Goal: Task Accomplishment & Management: Schedule a Webinar

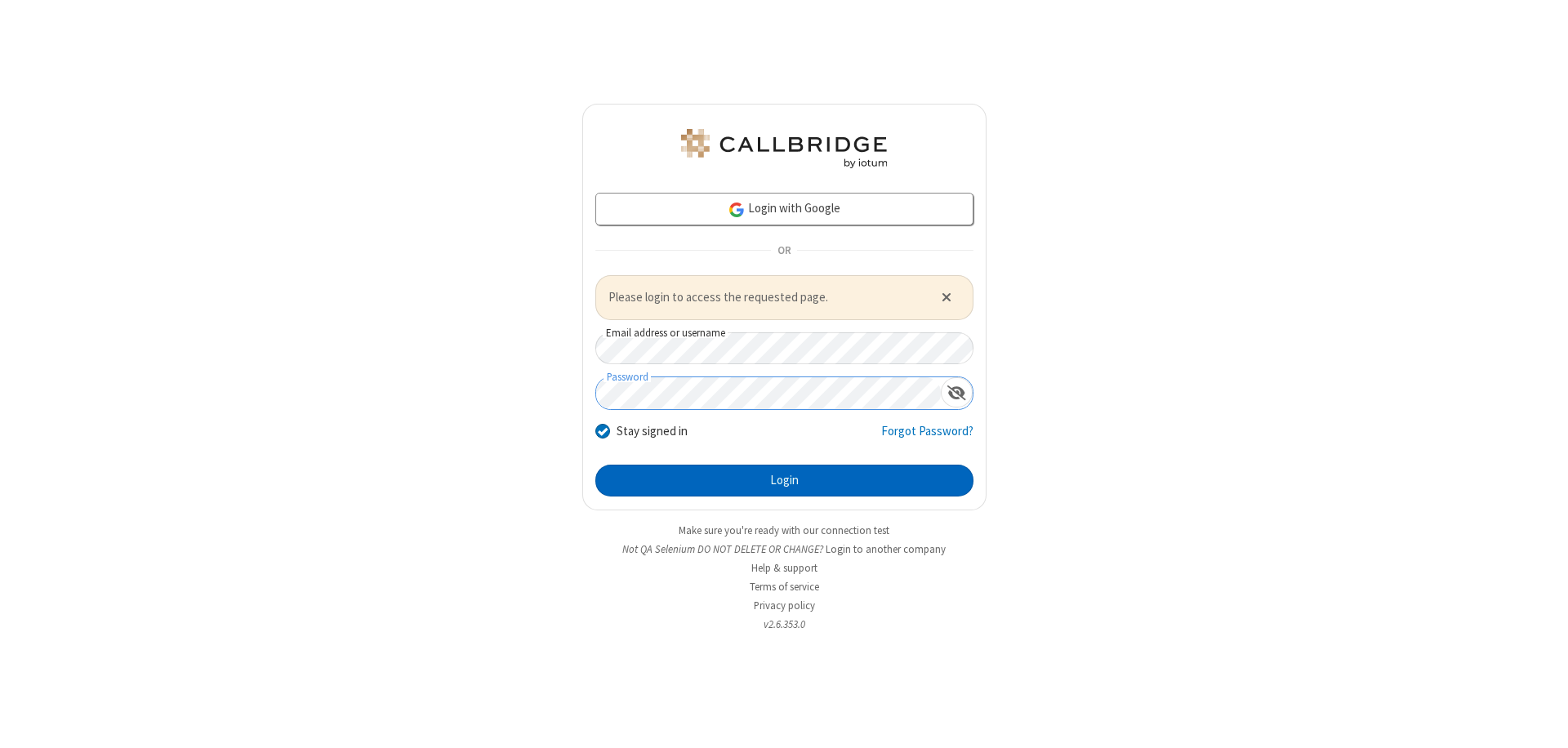
click at [784, 480] on button "Login" at bounding box center [784, 481] width 378 height 33
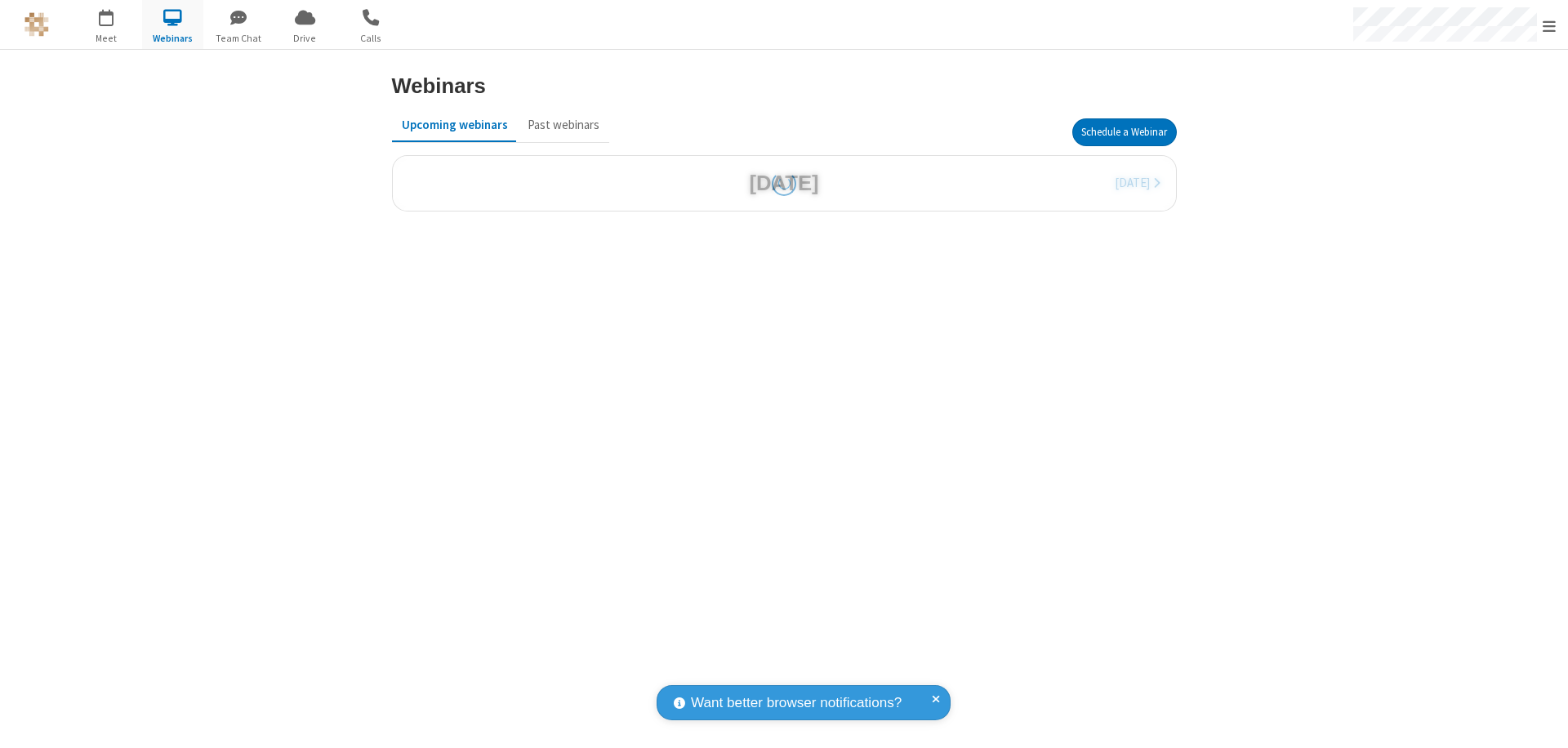
click at [1123, 133] on button "Schedule a Webinar" at bounding box center [1124, 133] width 105 height 28
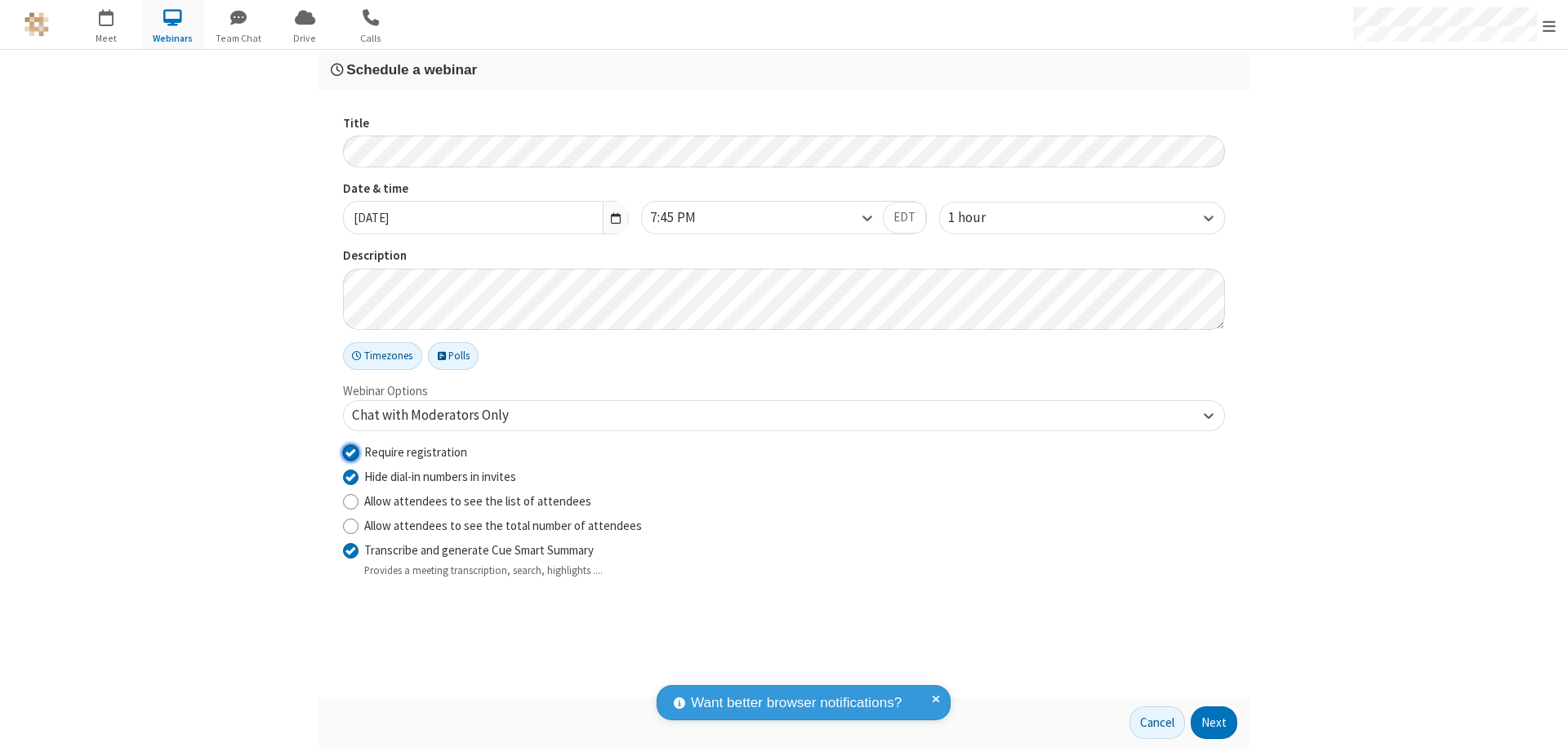
click at [350, 451] on input "Require registration" at bounding box center [350, 452] width 16 height 17
checkbox input "false"
click at [1214, 723] on button "Next" at bounding box center [1213, 723] width 47 height 33
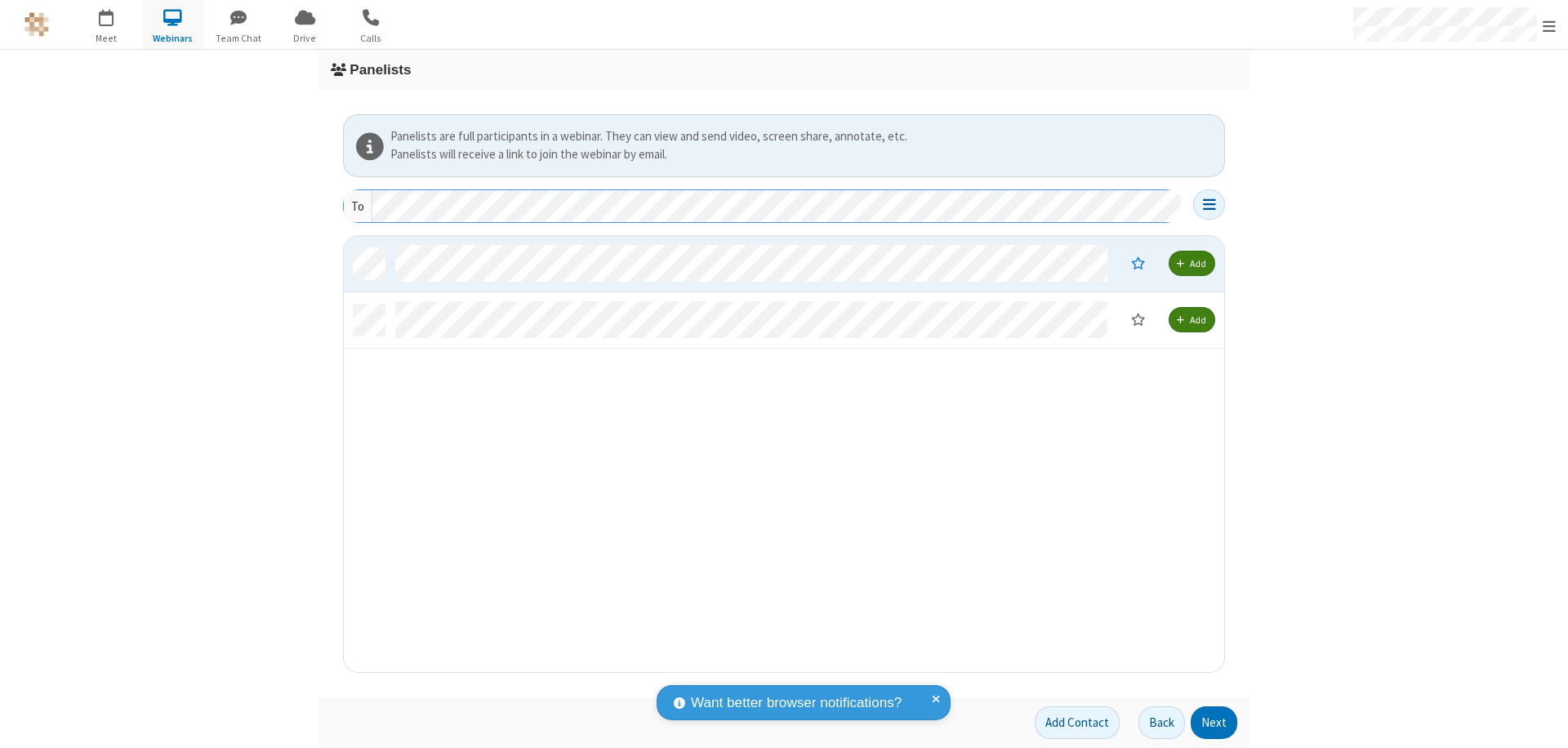
scroll to position [424, 868]
click at [1214, 723] on button "Next" at bounding box center [1213, 723] width 47 height 33
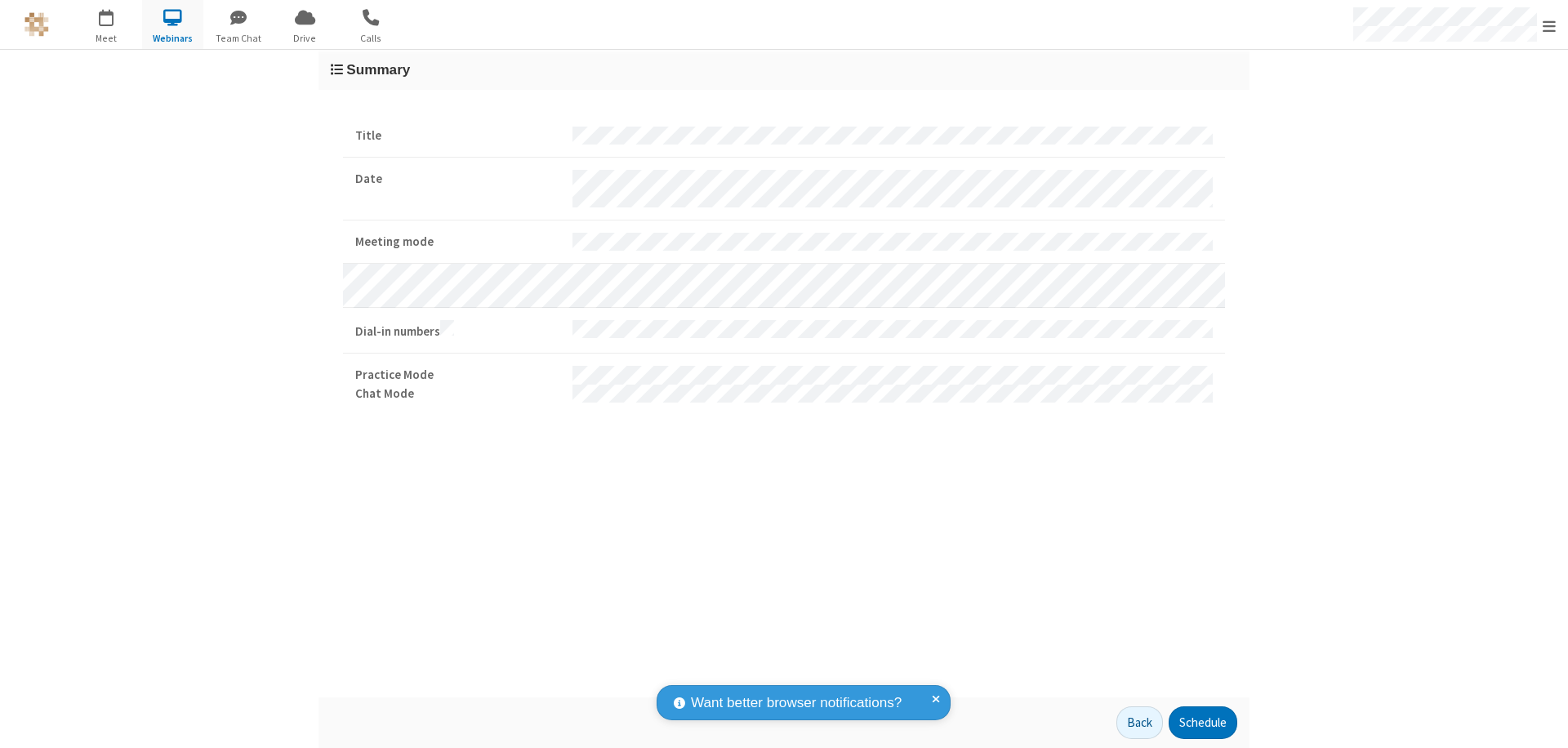
click at [1202, 723] on button "Schedule" at bounding box center [1203, 723] width 69 height 33
